Goal: Task Accomplishment & Management: Manage account settings

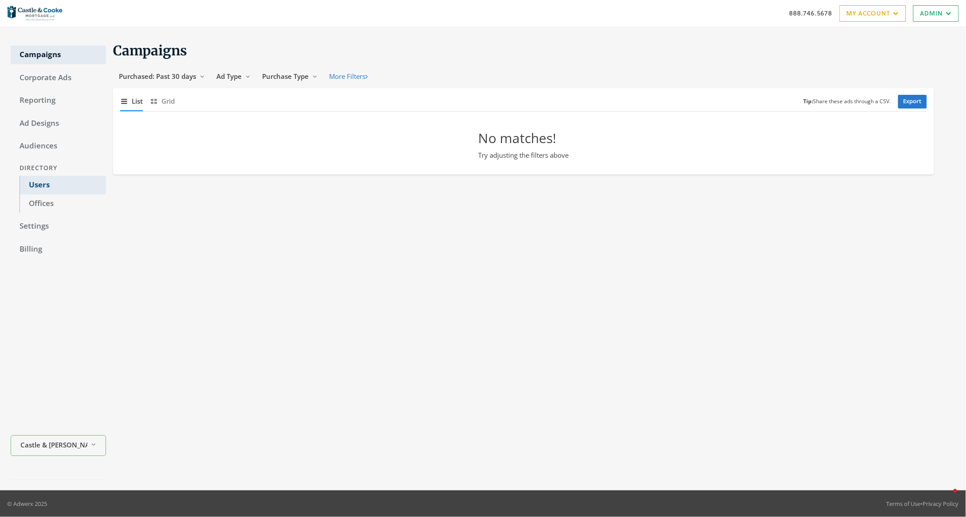
click at [47, 183] on link "Users" at bounding box center [63, 185] width 86 height 19
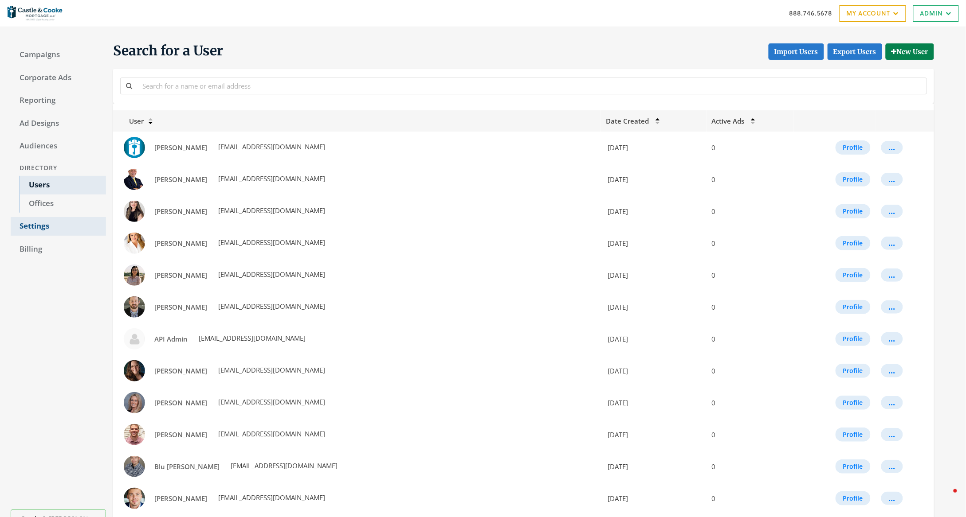
click at [28, 225] on link "Settings" at bounding box center [58, 226] width 95 height 19
select select "saml"
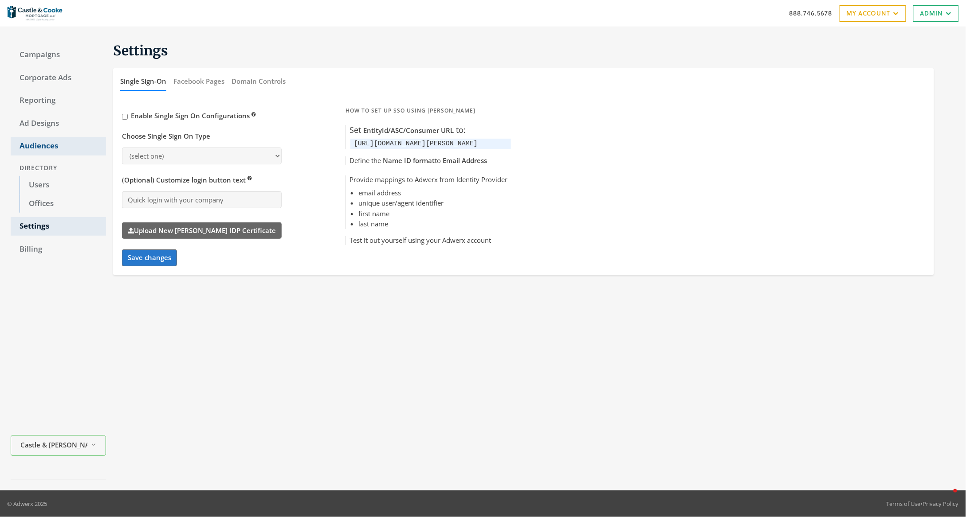
click at [51, 147] on link "Audiences" at bounding box center [58, 146] width 95 height 19
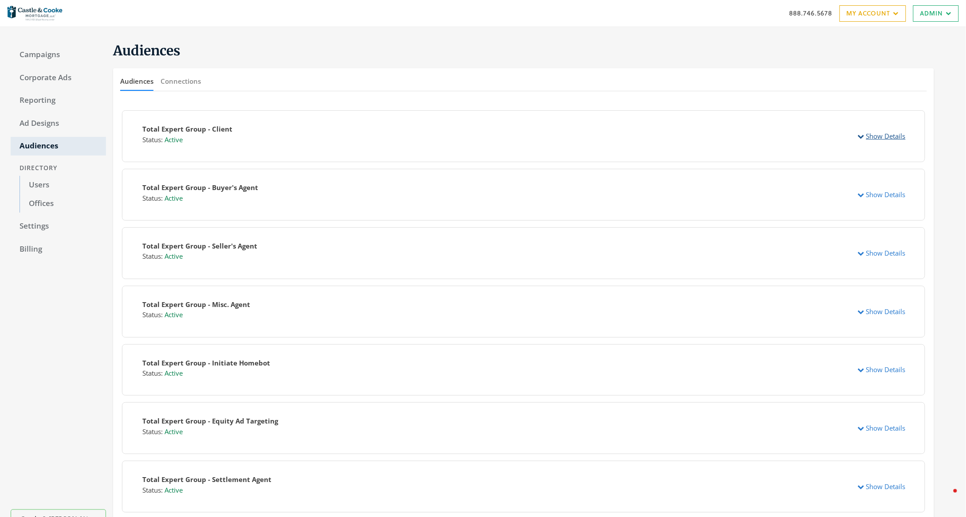
click at [885, 129] on button "Show Details" at bounding box center [881, 136] width 59 height 16
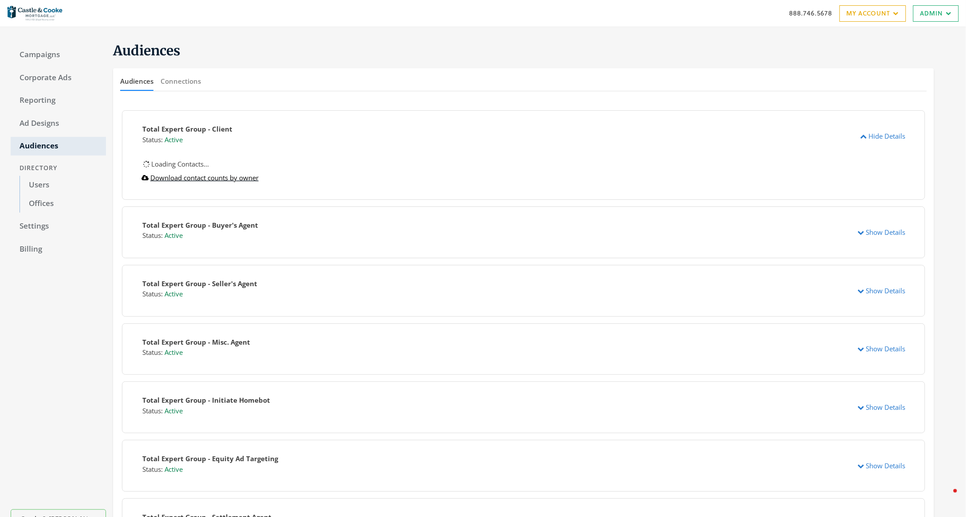
click at [214, 180] on link "Download contact counts by owner" at bounding box center [199, 177] width 117 height 9
click at [875, 235] on button "Show Details" at bounding box center [881, 232] width 59 height 16
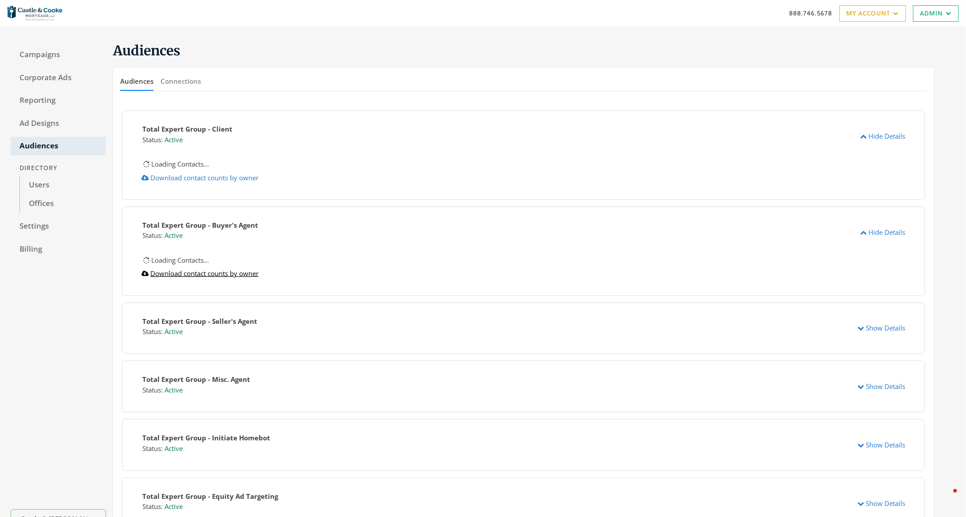
click at [177, 276] on link "Download contact counts by owner" at bounding box center [199, 273] width 117 height 9
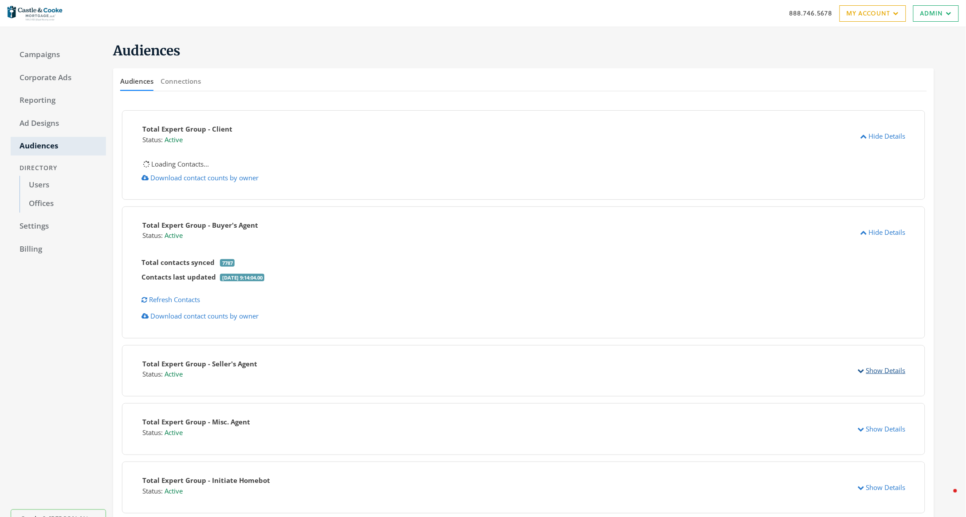
click at [881, 374] on button "Show Details" at bounding box center [881, 371] width 59 height 16
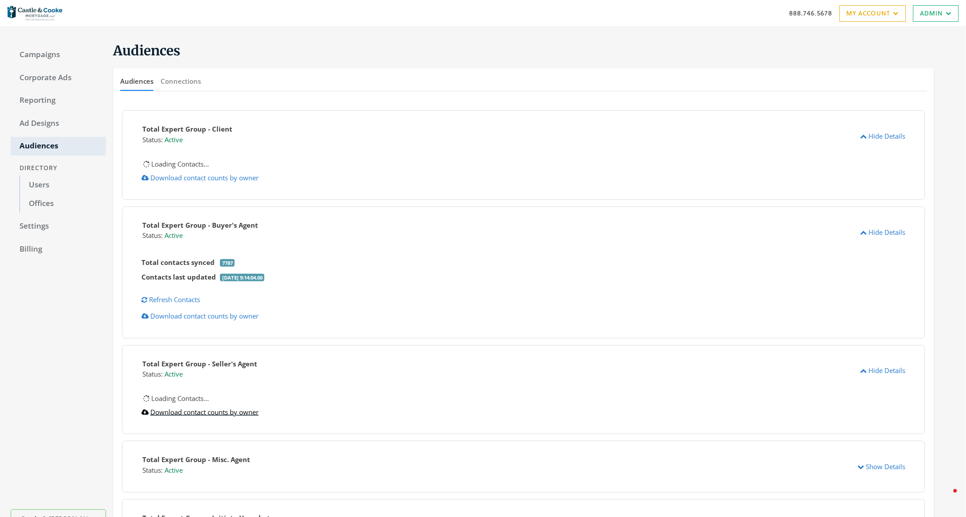
click at [184, 411] on link "Download contact counts by owner" at bounding box center [199, 412] width 117 height 9
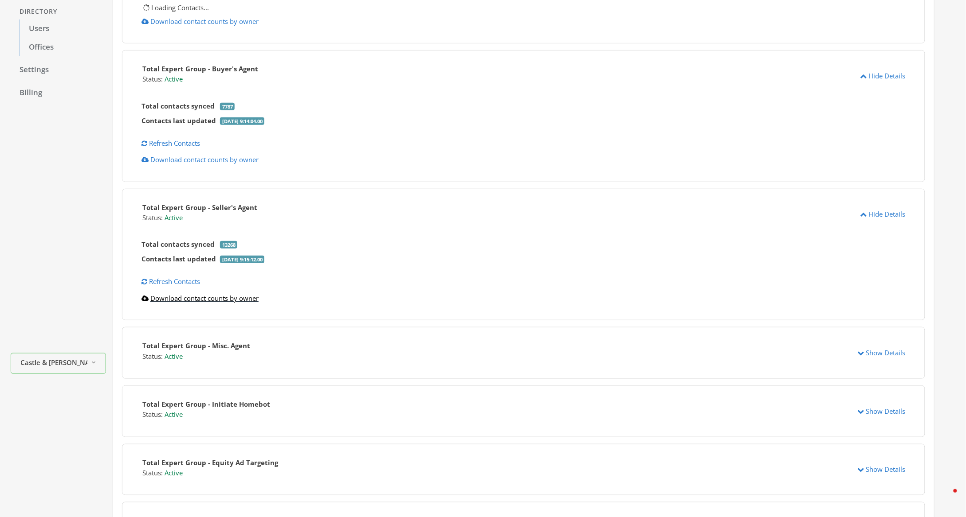
scroll to position [183, 0]
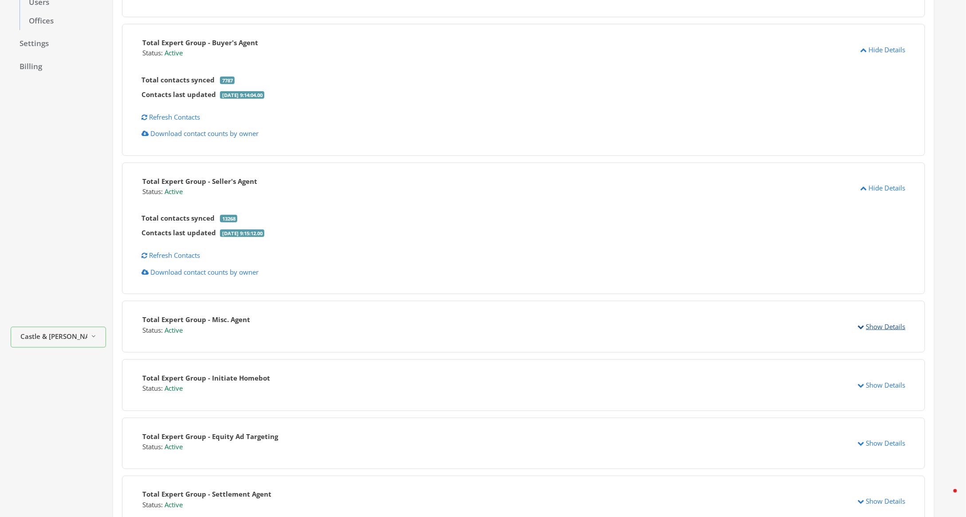
click at [886, 325] on button "Show Details" at bounding box center [881, 327] width 59 height 16
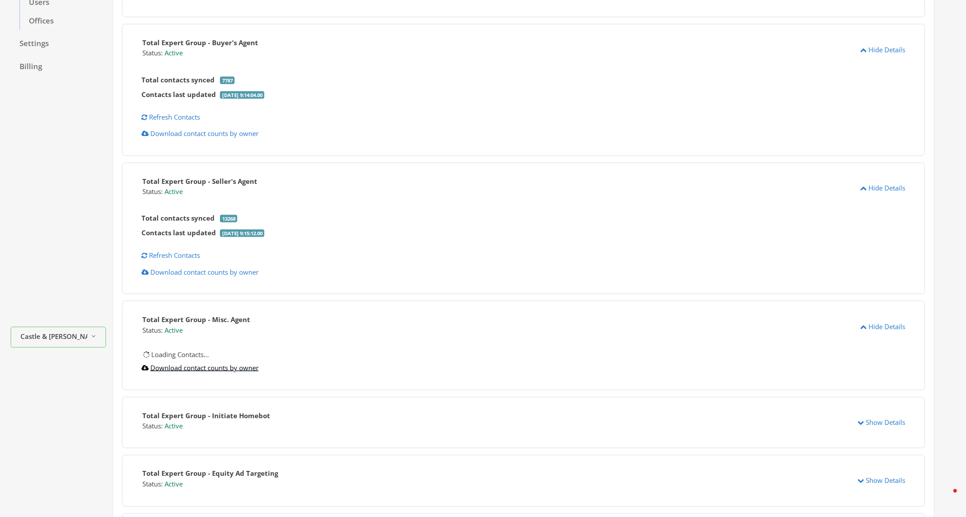
click at [216, 368] on div "Total Expert Group - Misc. Agent Status: Active Hide Details Loading Contacts..…" at bounding box center [523, 346] width 803 height 90
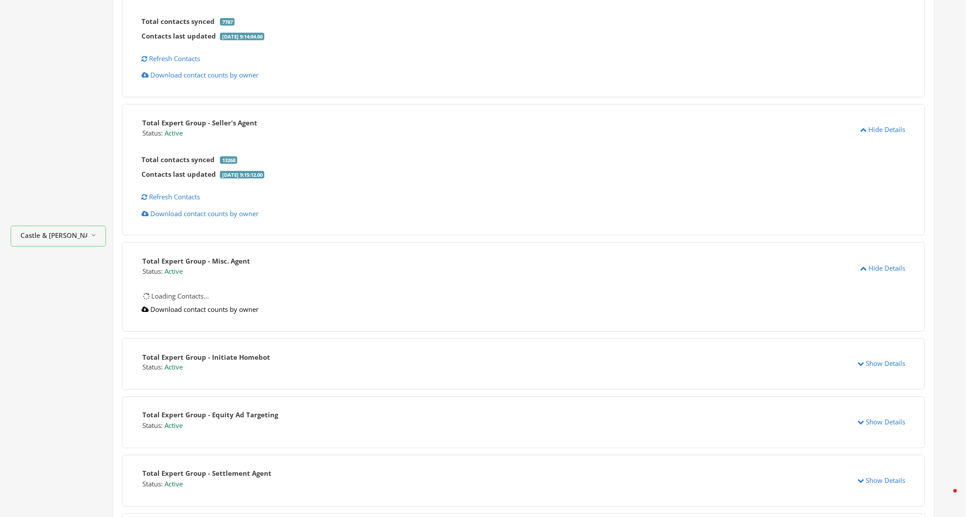
scroll to position [321, 0]
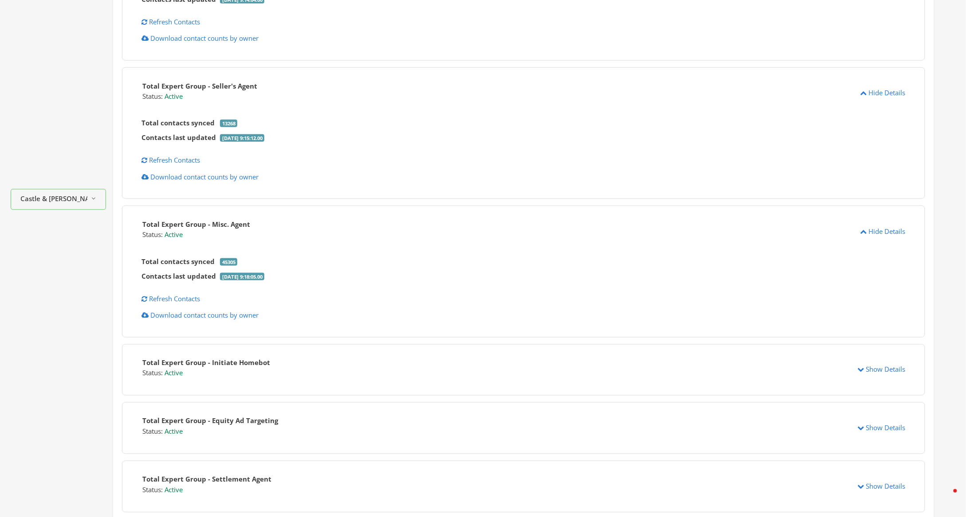
click at [370, 308] on div "Total Expert Group - Misc. Agent Status: Active Hide Details Total contacts syn…" at bounding box center [523, 272] width 803 height 132
click at [180, 313] on link "Download contact counts by owner" at bounding box center [199, 315] width 117 height 9
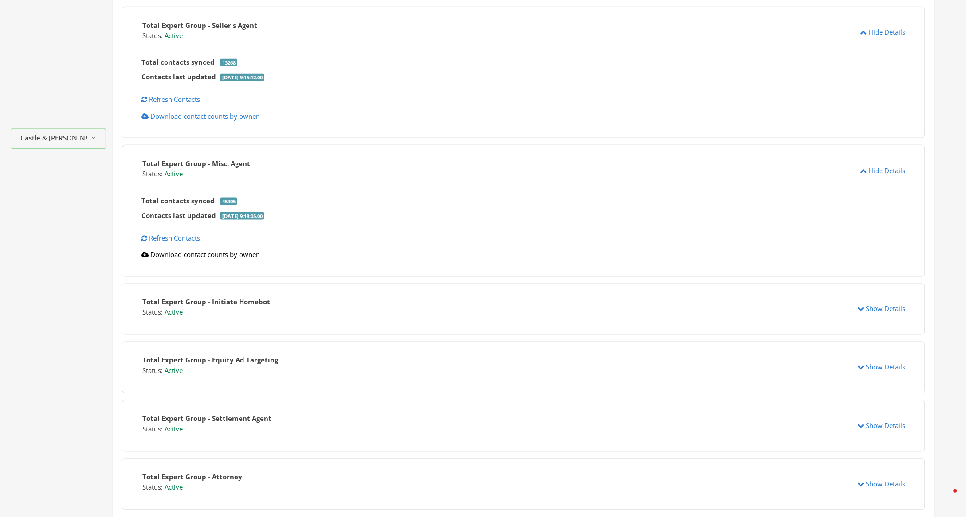
scroll to position [406, 0]
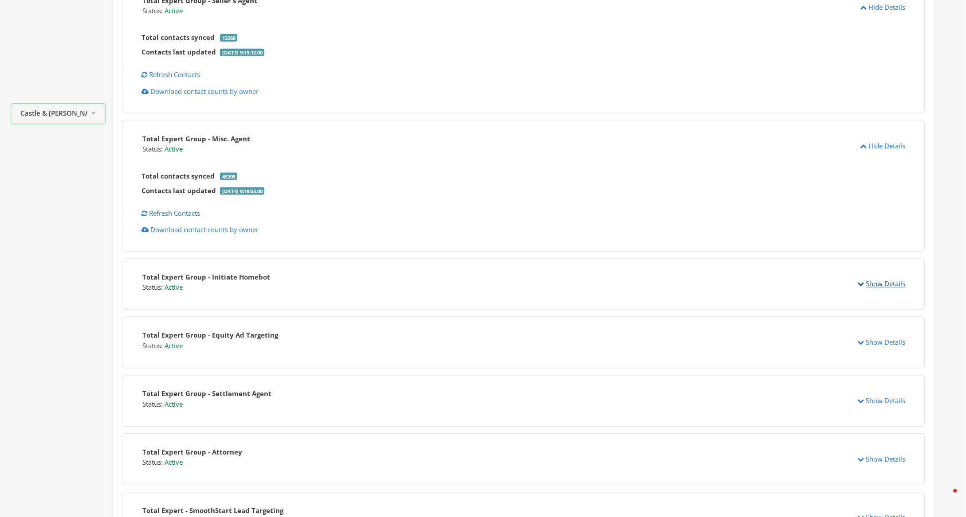
click at [888, 284] on button "Show Details" at bounding box center [881, 284] width 59 height 16
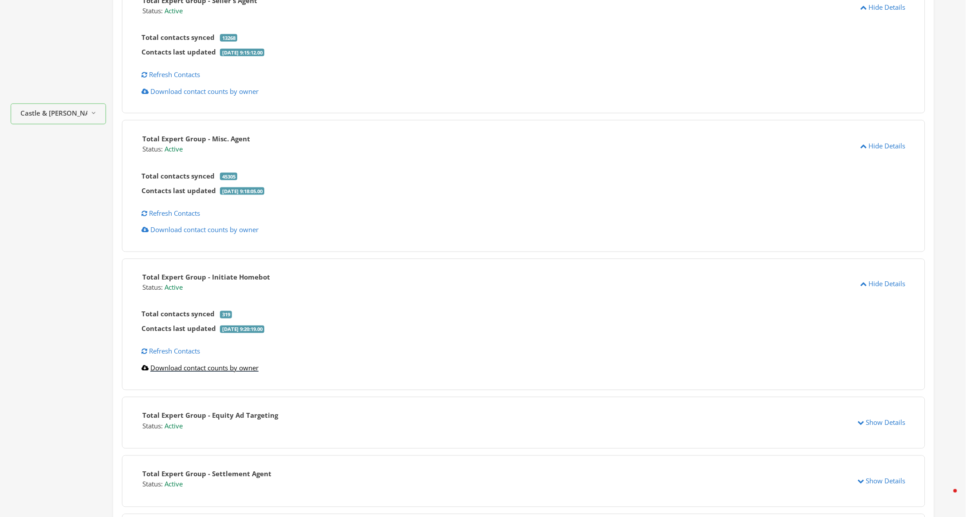
click at [202, 372] on link "Download contact counts by owner" at bounding box center [199, 368] width 117 height 9
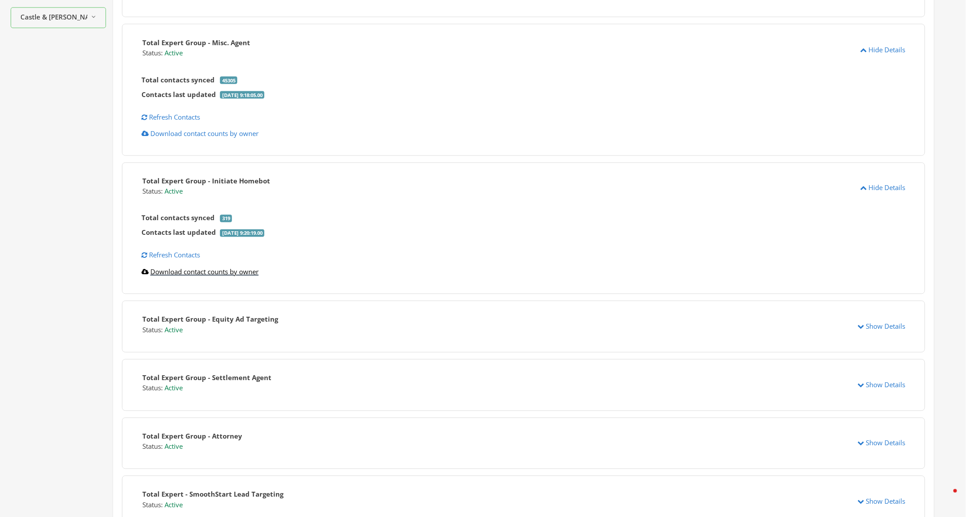
scroll to position [525, 0]
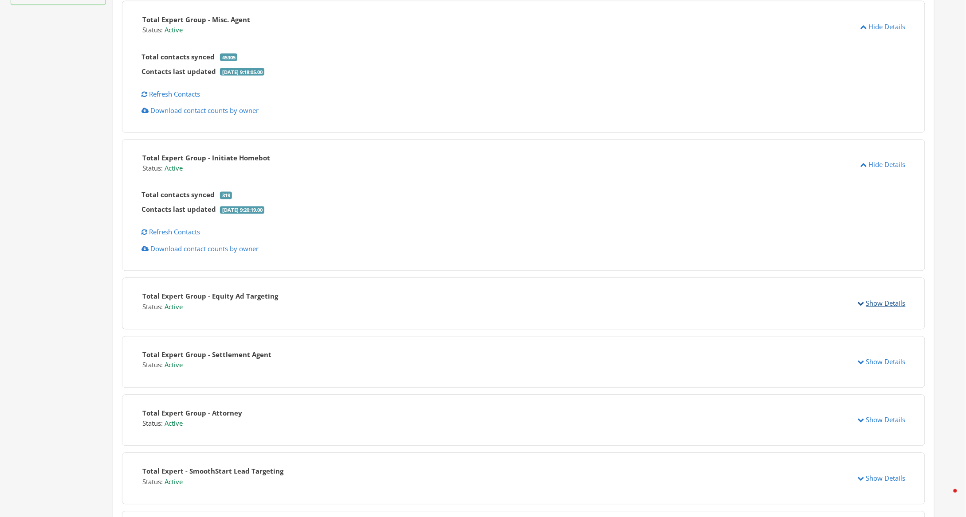
click at [886, 305] on button "Show Details" at bounding box center [881, 304] width 59 height 16
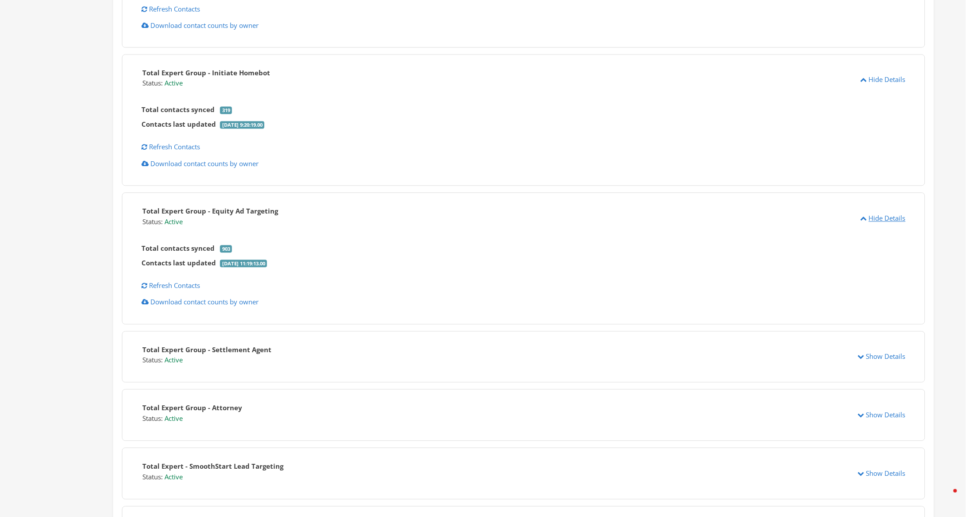
scroll to position [612, 0]
click at [237, 302] on link "Download contact counts by owner" at bounding box center [199, 301] width 117 height 9
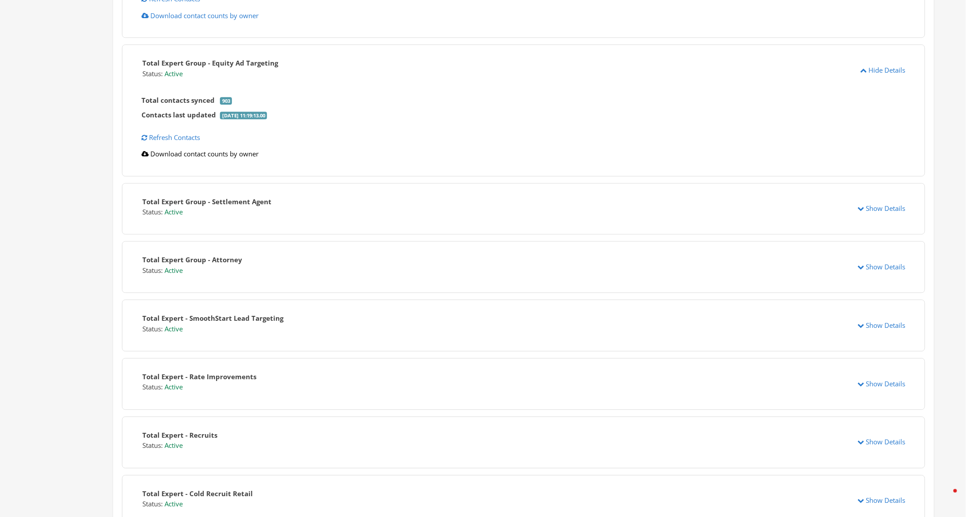
scroll to position [759, 0]
click at [890, 210] on button "Show Details" at bounding box center [881, 209] width 59 height 16
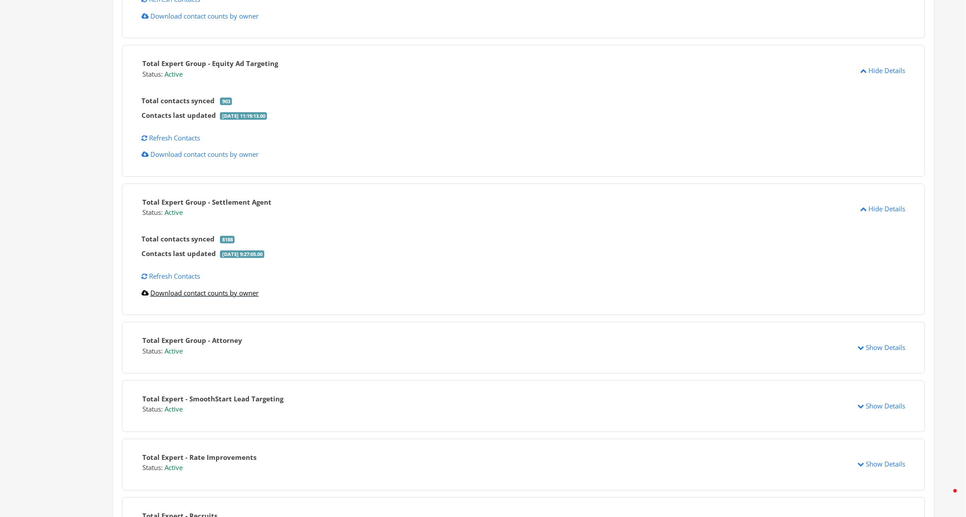
click at [221, 294] on link "Download contact counts by owner" at bounding box center [199, 293] width 117 height 9
click at [598, 368] on div "Total Expert Group - Attorney Status: Active Show Details" at bounding box center [523, 348] width 803 height 52
click at [890, 349] on button "Show Details" at bounding box center [881, 348] width 59 height 16
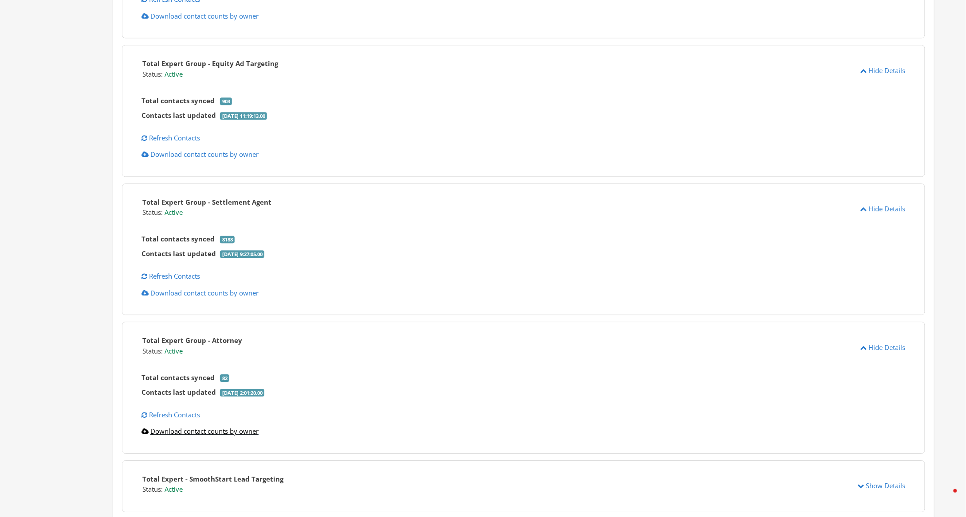
click at [200, 436] on link "Download contact counts by owner" at bounding box center [199, 431] width 117 height 9
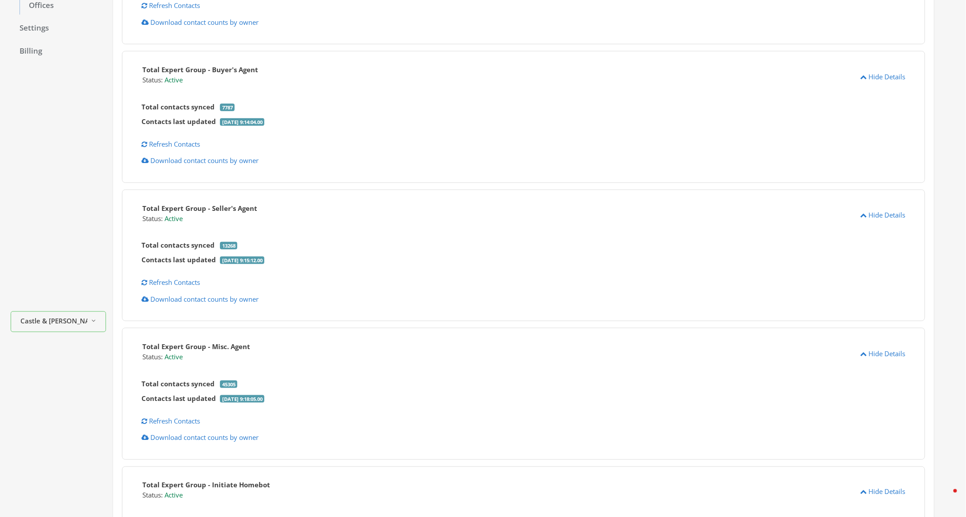
scroll to position [0, 0]
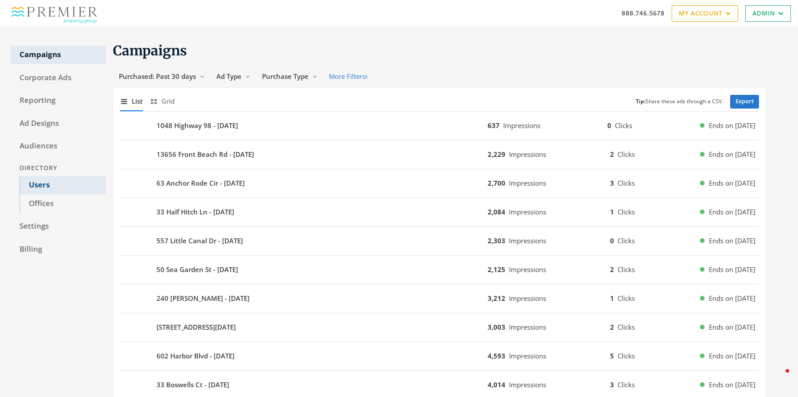
click at [39, 183] on link "Users" at bounding box center [63, 185] width 86 height 19
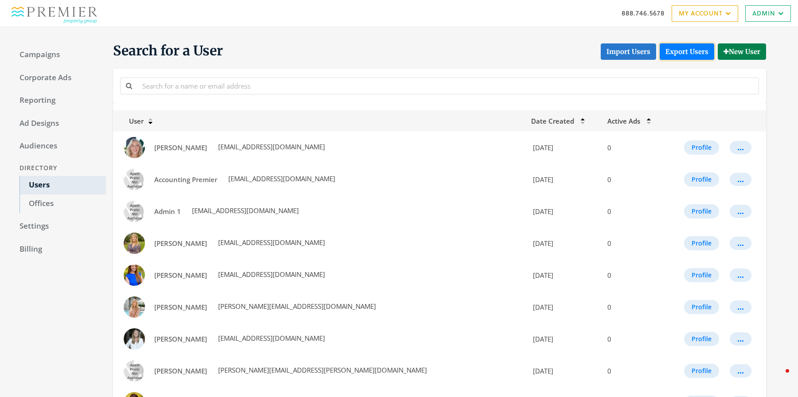
click at [685, 52] on link "Export Users" at bounding box center [687, 51] width 55 height 16
click at [350, 16] on div "888.746.5678 My Account My Campaigns Account Summary Compliance Dashboard Enter…" at bounding box center [399, 13] width 798 height 27
click at [619, 50] on button "Import Users" at bounding box center [628, 51] width 55 height 16
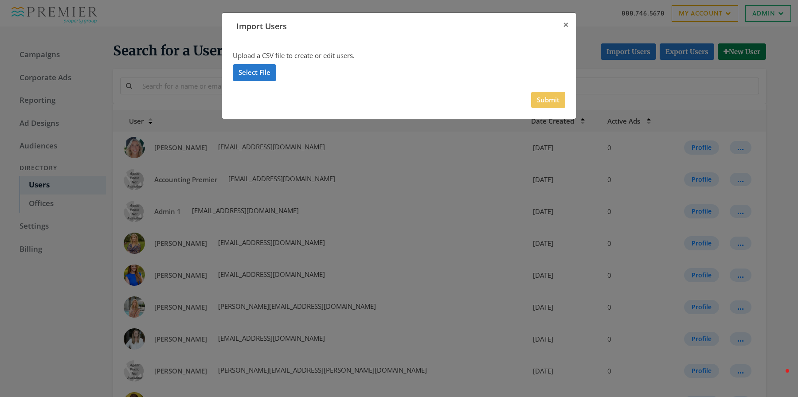
click at [248, 82] on div "Select File" at bounding box center [399, 74] width 333 height 20
click at [243, 78] on label "Select File" at bounding box center [254, 72] width 43 height 16
click at [0, 0] on input "Select File" at bounding box center [0, 0] width 0 height 0
click at [548, 100] on button "Submit" at bounding box center [548, 100] width 34 height 16
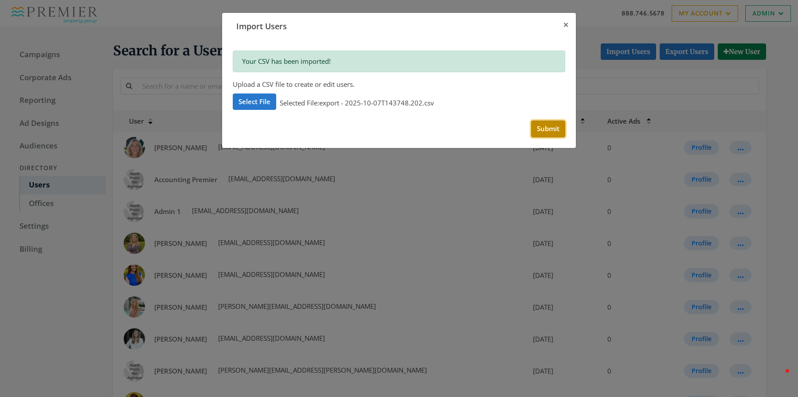
click at [551, 124] on button "Submit" at bounding box center [548, 129] width 34 height 16
